Goal: Information Seeking & Learning: Learn about a topic

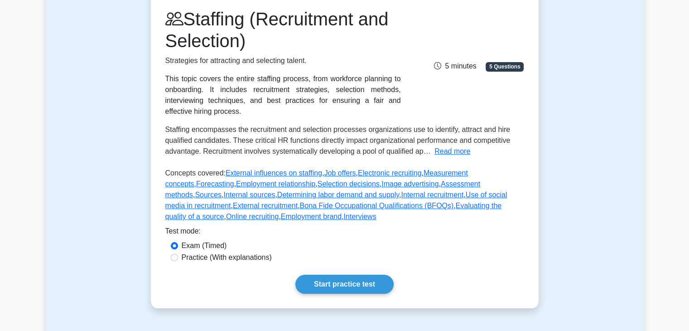
scroll to position [136, 0]
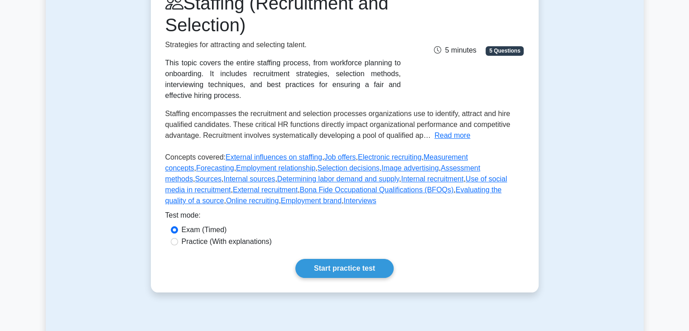
click at [260, 243] on label "Practice (With explanations)" at bounding box center [227, 241] width 90 height 11
click at [178, 243] on input "Practice (With explanations)" at bounding box center [174, 241] width 7 height 7
radio input "true"
click at [362, 277] on link "Start practice test" at bounding box center [344, 268] width 98 height 19
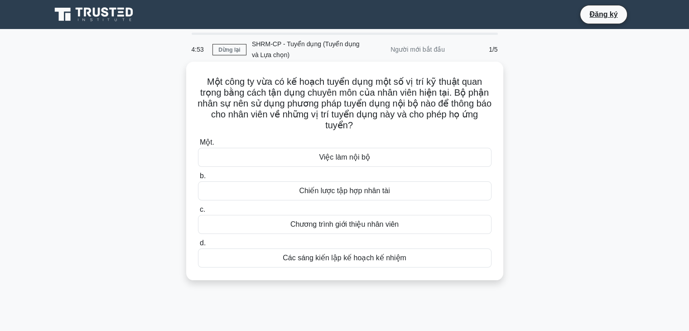
click at [315, 120] on h5 "Một công ty vừa có kế hoạch tuyển dụng một số vị trí kỹ thuật quan trọng bằng c…" at bounding box center [344, 103] width 295 height 55
click at [364, 258] on font "Các sáng kiến ​​lập kế hoạch kế nhiệm" at bounding box center [345, 258] width 124 height 8
click at [198, 246] on input "d. Các sáng kiến ​​lập kế hoạch kế nhiệm" at bounding box center [198, 243] width 0 height 6
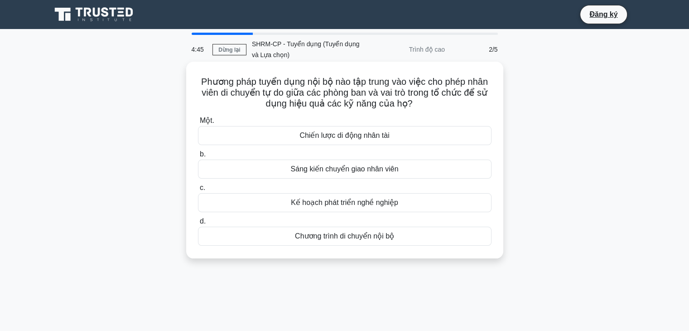
click at [308, 170] on font "Sáng kiến ​​chuyển giao nhân viên" at bounding box center [345, 169] width 108 height 8
click at [198, 157] on input "b. Sáng kiến ​​chuyển giao nhân viên" at bounding box center [198, 154] width 0 height 6
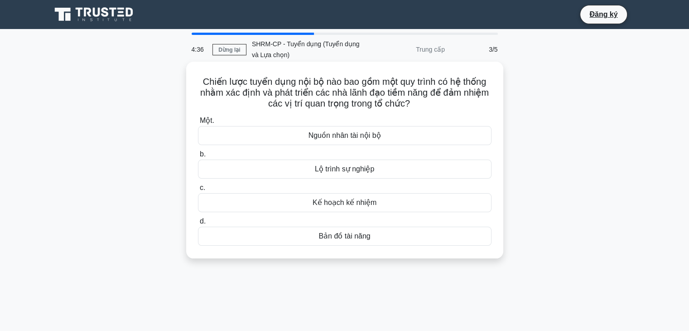
click at [307, 166] on div "Lộ trình sự nghiệp" at bounding box center [344, 168] width 293 height 19
click at [198, 157] on input "b. Lộ trình sự nghiệp" at bounding box center [198, 154] width 0 height 6
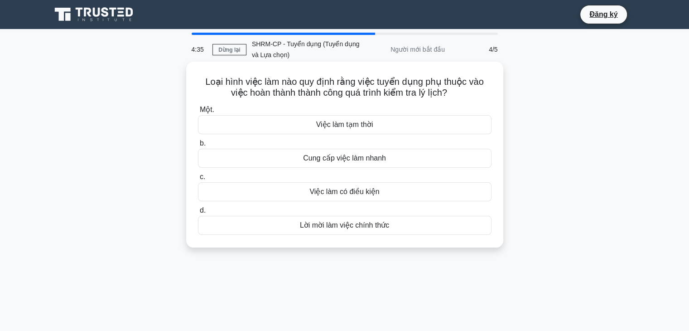
click at [307, 161] on font "Cung cấp việc làm nhanh" at bounding box center [344, 158] width 83 height 8
click at [198, 146] on input "b. Cung cấp việc làm nhanh" at bounding box center [198, 143] width 0 height 6
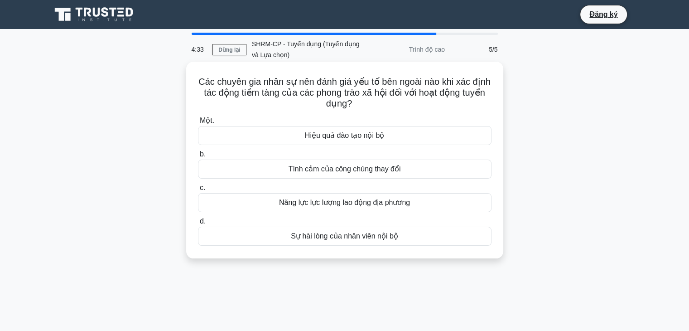
click at [307, 167] on font "Tình cảm của công chúng thay đổi" at bounding box center [344, 169] width 112 height 8
click at [198, 157] on input "b. Tình cảm của công chúng thay đổi" at bounding box center [198, 154] width 0 height 6
